Goal: Share content

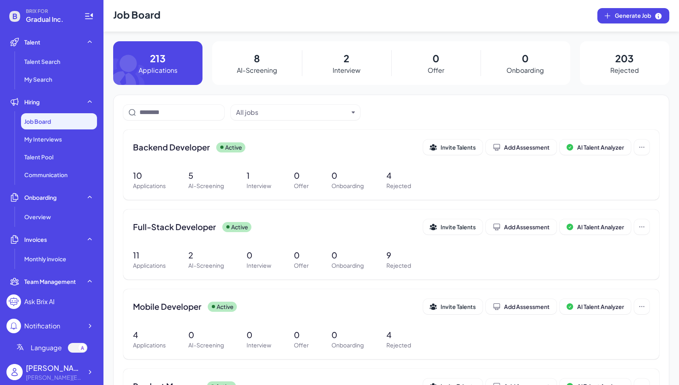
click at [351, 59] on div "2 Interview" at bounding box center [346, 63] width 89 height 44
click at [349, 59] on p "2" at bounding box center [347, 58] width 6 height 15
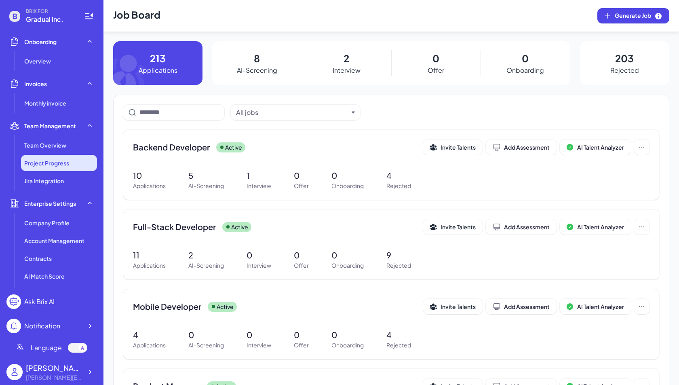
scroll to position [171, 0]
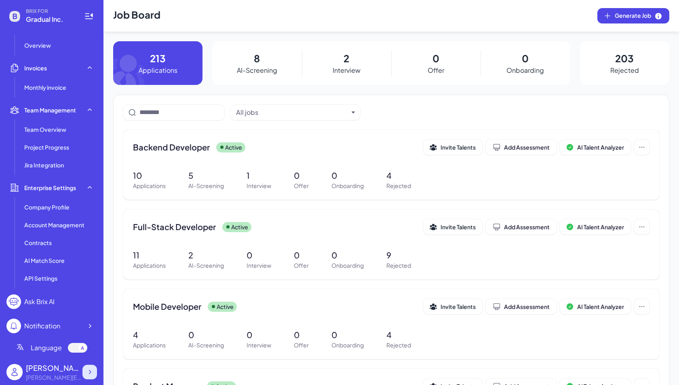
drag, startPoint x: 81, startPoint y: 371, endPoint x: 86, endPoint y: 371, distance: 4.4
click at [81, 371] on div "[PERSON_NAME]" at bounding box center [54, 367] width 57 height 11
click at [201, 182] on p "AI-Screening" at bounding box center [206, 186] width 36 height 8
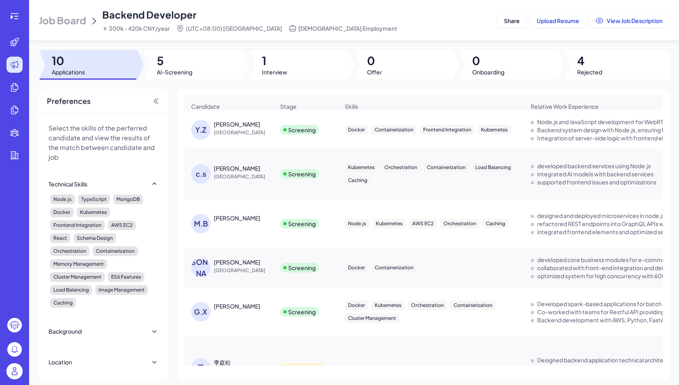
click at [66, 23] on span "Job Board" at bounding box center [62, 20] width 47 height 13
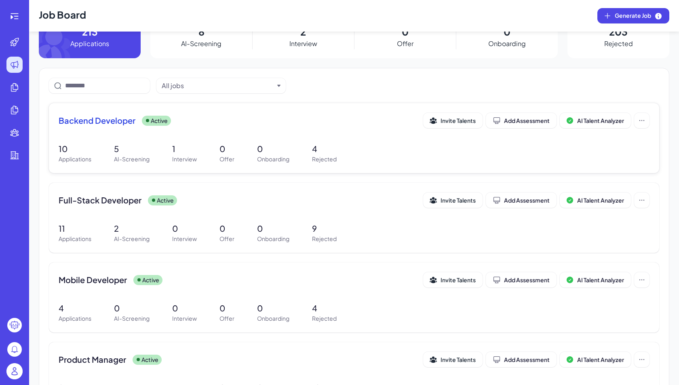
scroll to position [97, 0]
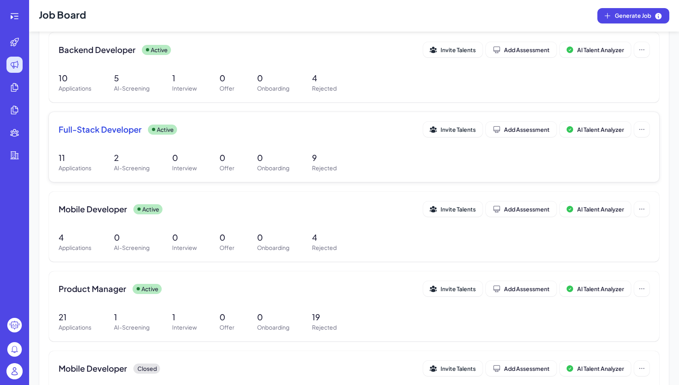
click at [123, 133] on span "Full-Stack Developer" at bounding box center [100, 129] width 83 height 11
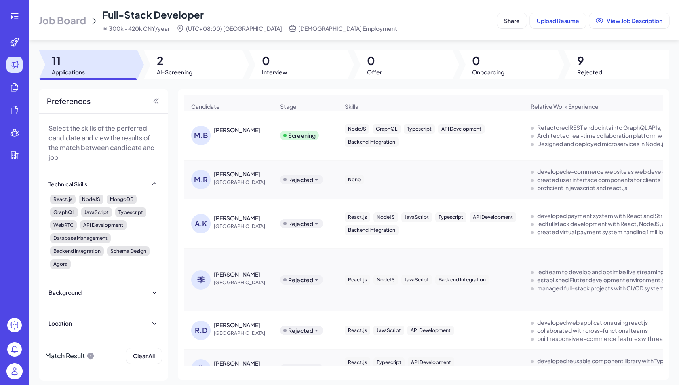
click at [63, 17] on span "Job Board" at bounding box center [62, 20] width 47 height 13
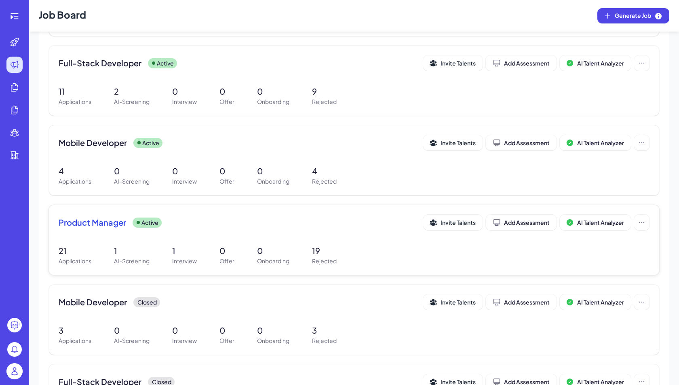
scroll to position [192, 0]
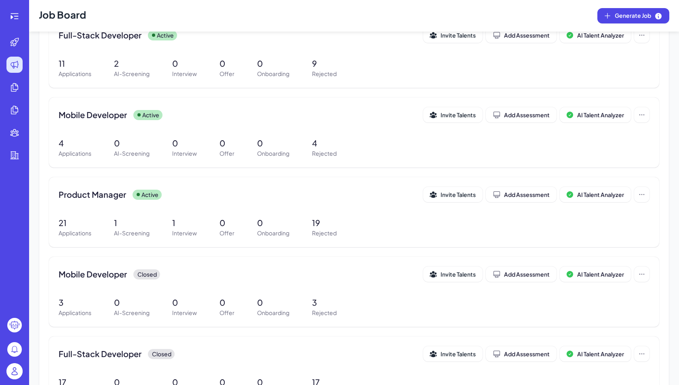
click at [13, 373] on img at bounding box center [14, 371] width 16 height 16
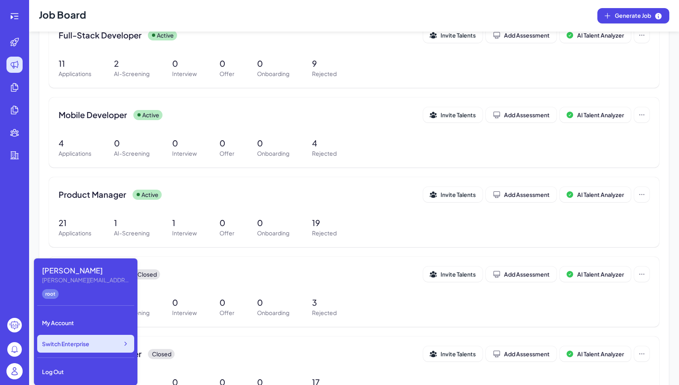
click at [121, 344] on icon at bounding box center [125, 344] width 8 height 8
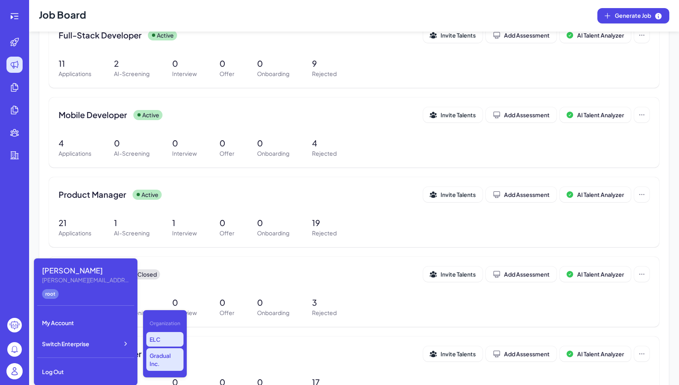
click at [159, 339] on p "ELC" at bounding box center [164, 339] width 37 height 15
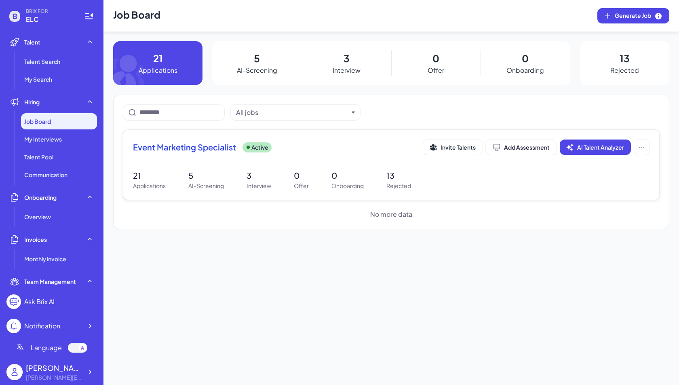
click at [205, 156] on div "Event Marketing Specialist Active Invite Talents Add Assessment AI Talent Analy…" at bounding box center [391, 150] width 517 height 20
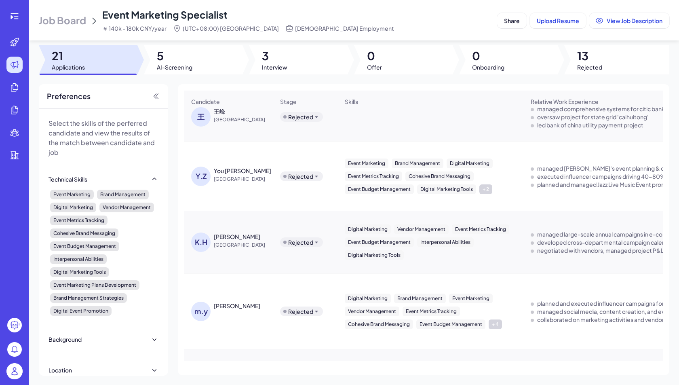
scroll to position [857, 0]
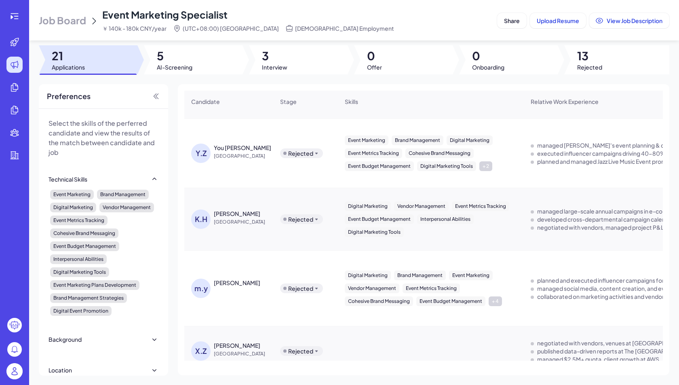
click at [13, 369] on img at bounding box center [14, 371] width 16 height 16
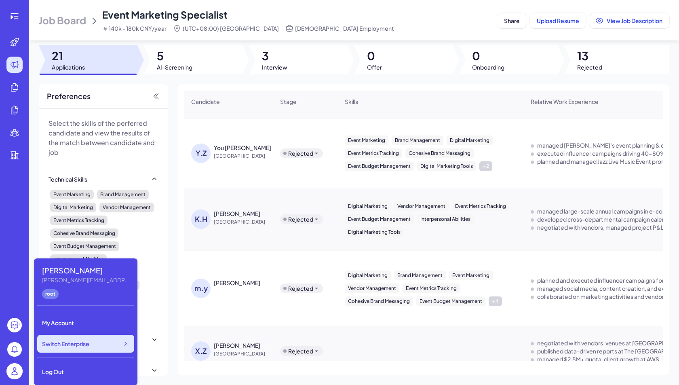
click at [68, 343] on span "Switch Enterprise" at bounding box center [65, 344] width 47 height 8
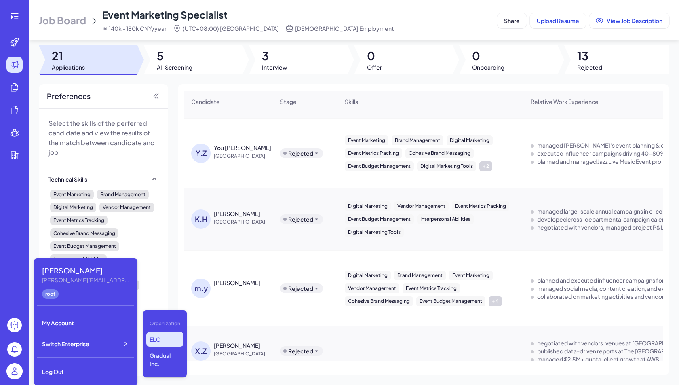
click at [163, 341] on p "ELC" at bounding box center [164, 339] width 37 height 15
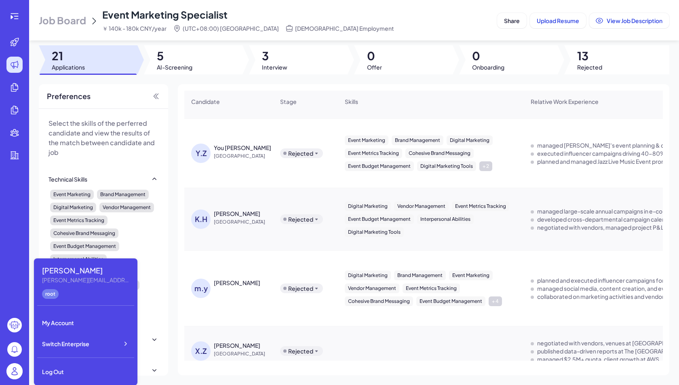
click at [78, 22] on span "Job Board" at bounding box center [62, 20] width 47 height 13
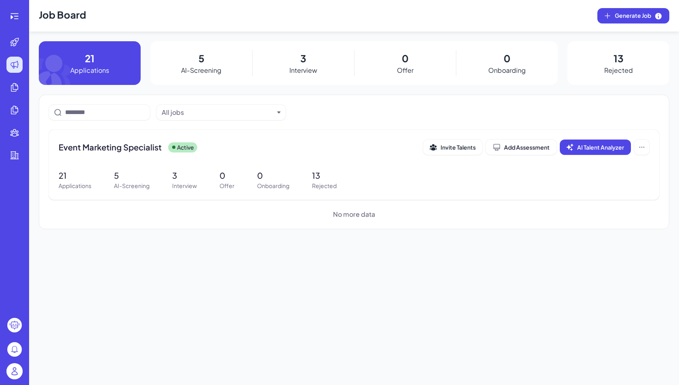
click at [257, 238] on div "Job Board Generate Job 21 Applications 5 AI-Screening 3 Interview 0 Offer 0 Onb…" at bounding box center [354, 192] width 650 height 385
click at [145, 145] on span "Event Marketing Specialist" at bounding box center [110, 147] width 103 height 11
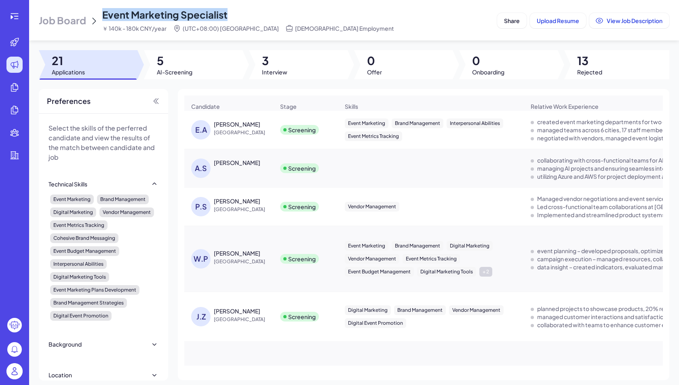
drag, startPoint x: 193, startPoint y: 16, endPoint x: 93, endPoint y: 12, distance: 100.4
click at [93, 12] on div "Job Board Event Marketing Specialist ￥ 140k - 180k CNY/year (UTC+08:00) [GEOGRA…" at bounding box center [266, 20] width 455 height 24
copy span "Event Marketing Specialist"
click at [317, 22] on div "Job Board Event Marketing Specialist ￥ 140k - 180k CNY/year (UTC+08:00) [GEOGRA…" at bounding box center [266, 20] width 455 height 24
click at [502, 24] on button "Share" at bounding box center [512, 20] width 30 height 15
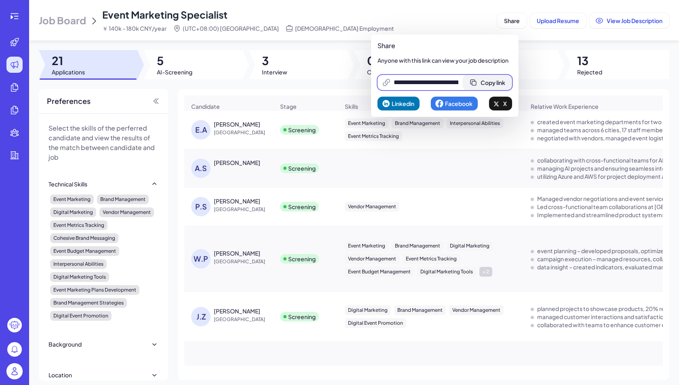
scroll to position [0, 169]
click at [492, 79] on span "Copy link" at bounding box center [499, 82] width 25 height 7
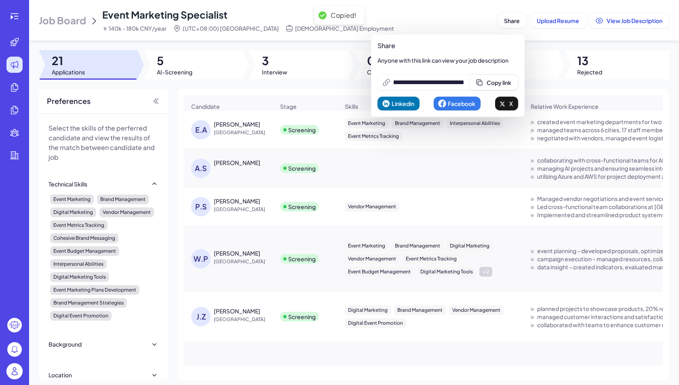
scroll to position [0, 0]
drag, startPoint x: 438, startPoint y: 22, endPoint x: 444, endPoint y: 23, distance: 5.4
click at [438, 22] on div "Job Board Event Marketing Specialist ￥ 140k - 180k CNY/year (UTC+08:00) [GEOGRA…" at bounding box center [266, 20] width 455 height 24
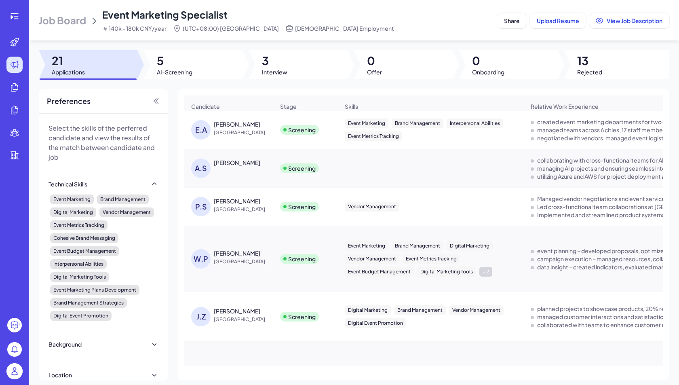
click at [74, 22] on span "Job Board" at bounding box center [62, 20] width 47 height 13
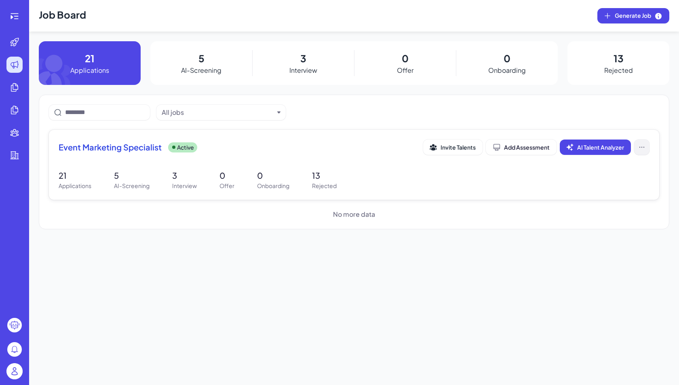
click at [640, 150] on icon at bounding box center [642, 147] width 8 height 8
click at [127, 154] on div "Event Marketing Specialist Active Invite Talents Add Assessment AI Talent Analy…" at bounding box center [354, 150] width 591 height 20
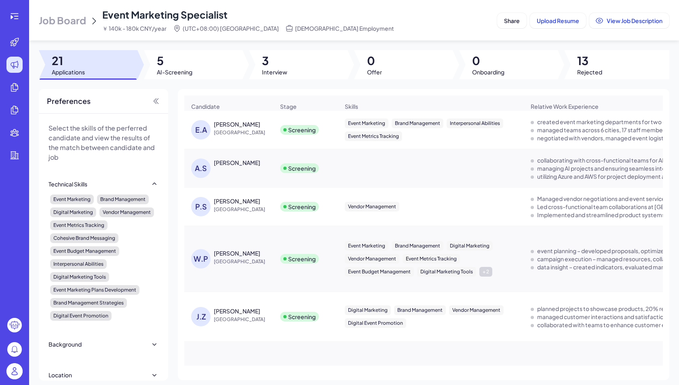
click at [230, 253] on div "[PERSON_NAME]" at bounding box center [237, 253] width 47 height 8
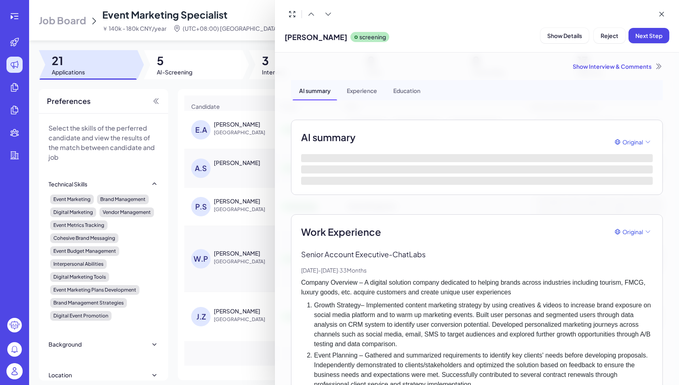
click at [208, 88] on div at bounding box center [339, 192] width 679 height 385
